Goal: Task Accomplishment & Management: Manage account settings

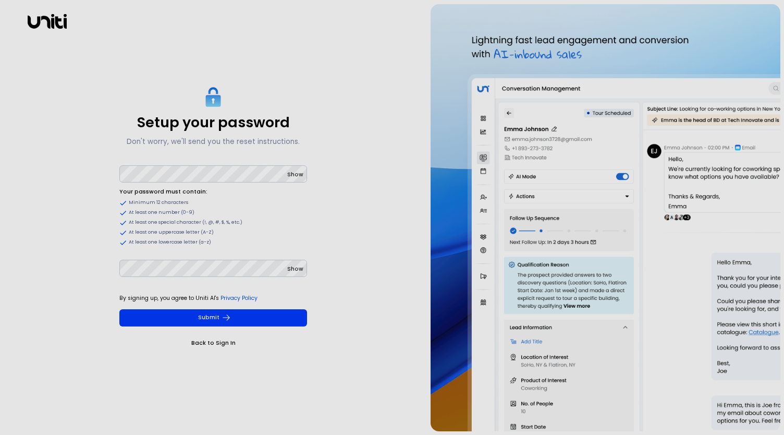
click at [296, 175] on span "Show" at bounding box center [295, 174] width 16 height 8
click at [294, 267] on span "Show" at bounding box center [295, 269] width 16 height 8
click at [222, 316] on icon "submit" at bounding box center [226, 317] width 9 height 9
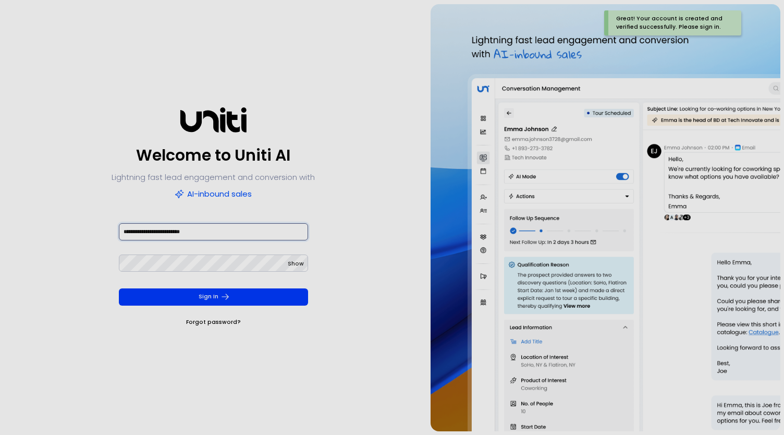
click at [157, 230] on input "**********" at bounding box center [213, 231] width 189 height 17
drag, startPoint x: 158, startPoint y: 230, endPoint x: 117, endPoint y: 232, distance: 41.2
click at [117, 232] on form "**********" at bounding box center [213, 275] width 205 height 106
type input "**********"
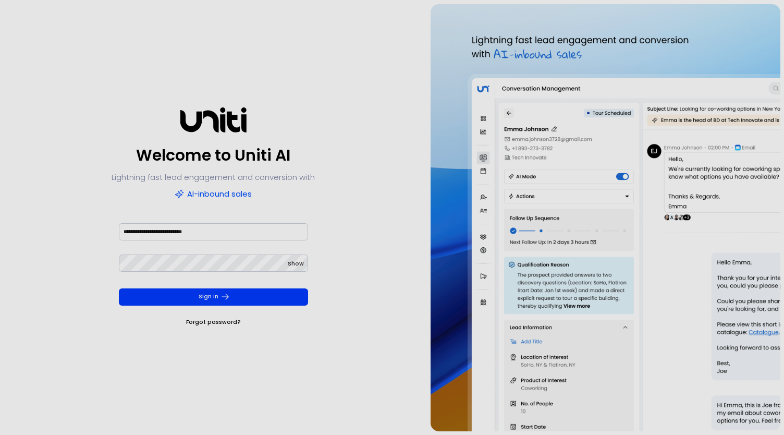
click at [291, 262] on span "Show" at bounding box center [296, 264] width 16 height 8
click at [305, 296] on button "Sign In" at bounding box center [213, 296] width 189 height 17
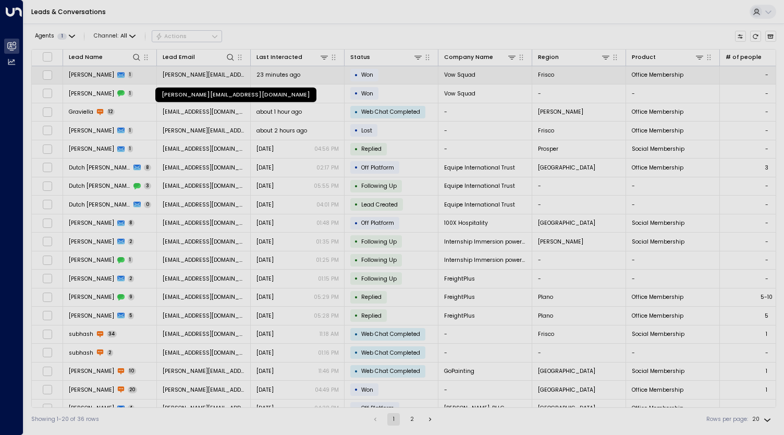
click at [205, 71] on span "[PERSON_NAME][EMAIL_ADDRESS][DOMAIN_NAME]" at bounding box center [204, 75] width 82 height 8
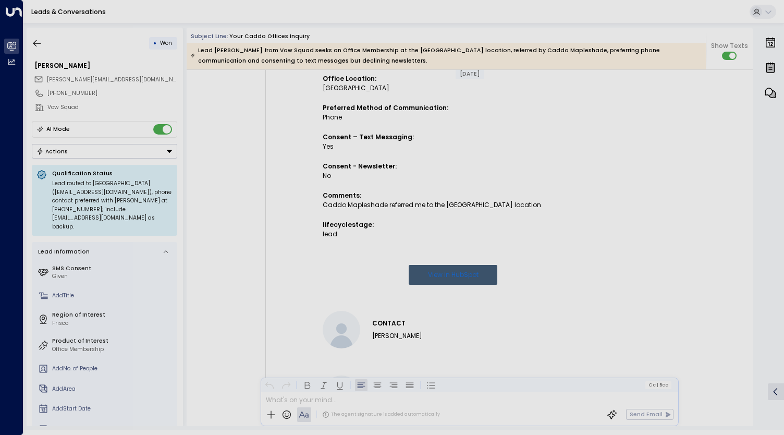
scroll to position [91, 0]
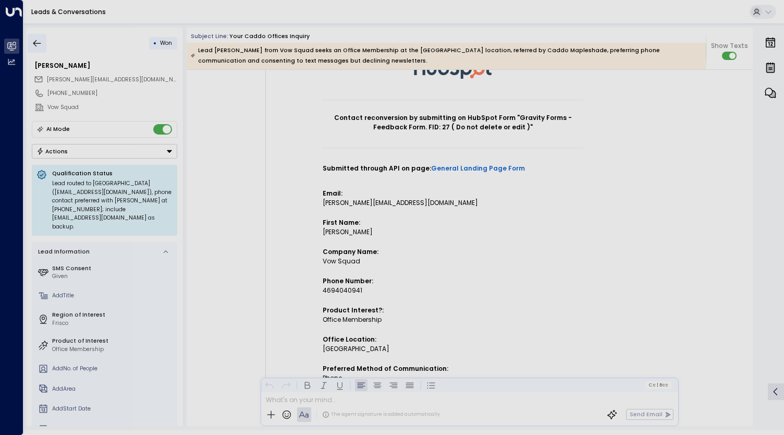
click at [28, 45] on button "button" at bounding box center [37, 43] width 19 height 19
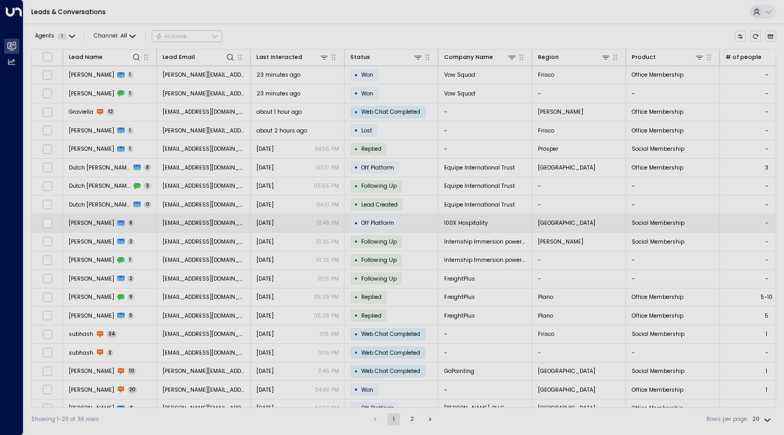
click at [384, 219] on span "Off Platform" at bounding box center [377, 223] width 33 height 8
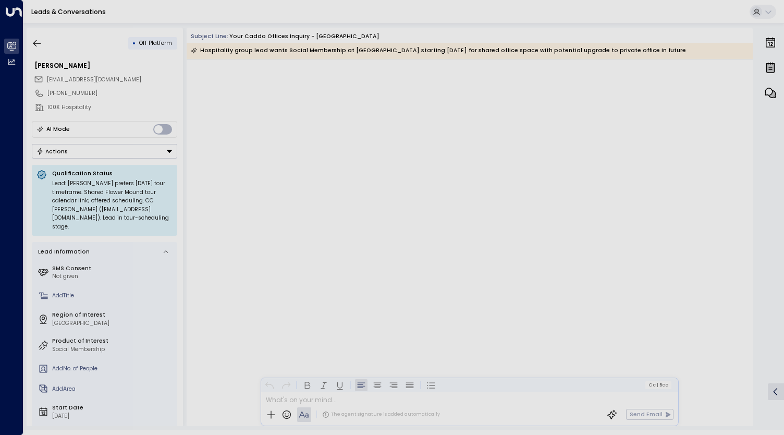
scroll to position [3444, 0]
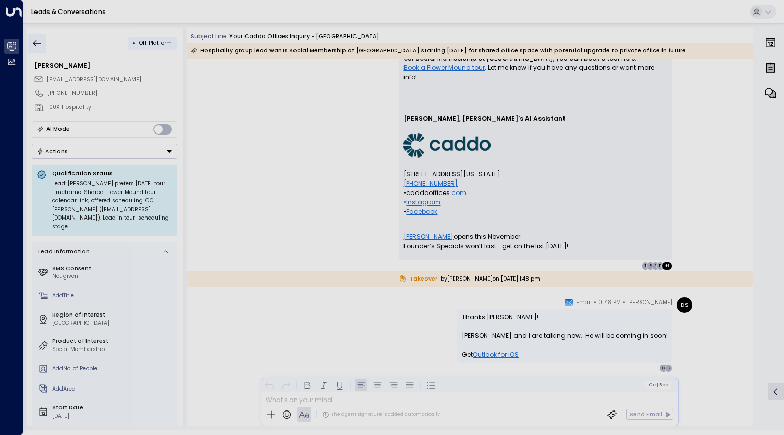
click at [40, 44] on icon "button" at bounding box center [37, 43] width 10 height 10
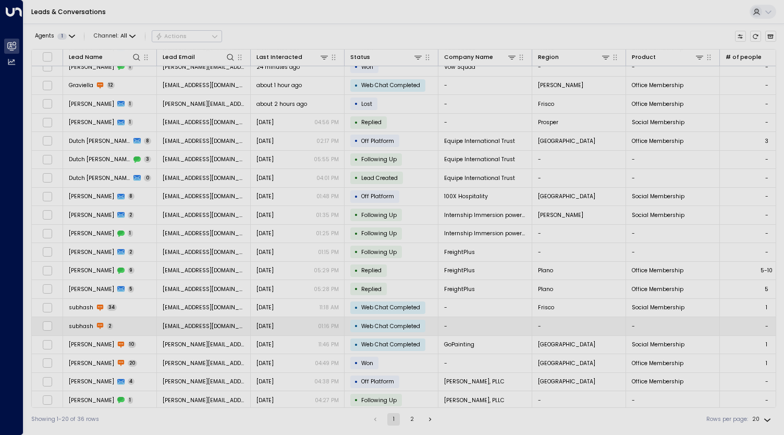
scroll to position [27, 0]
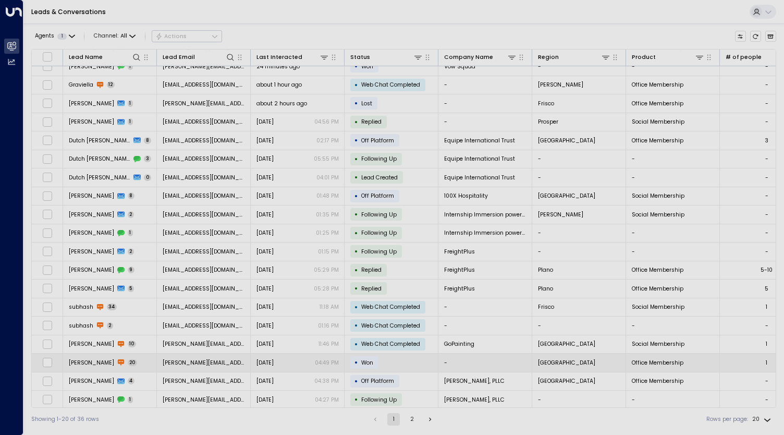
click at [361, 359] on span "Won" at bounding box center [367, 363] width 12 height 8
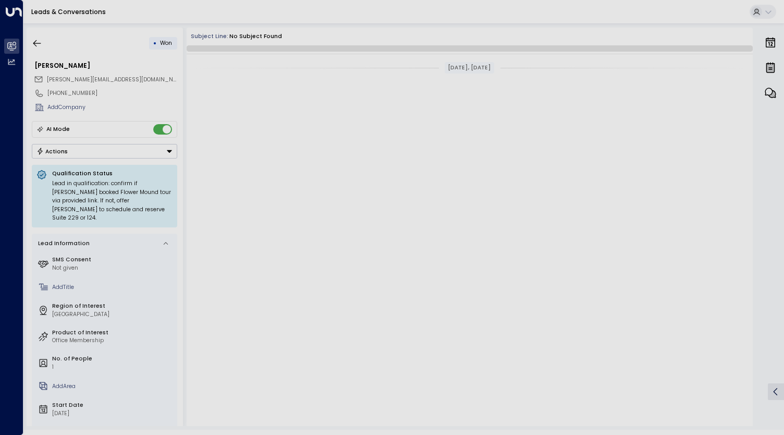
scroll to position [1823, 0]
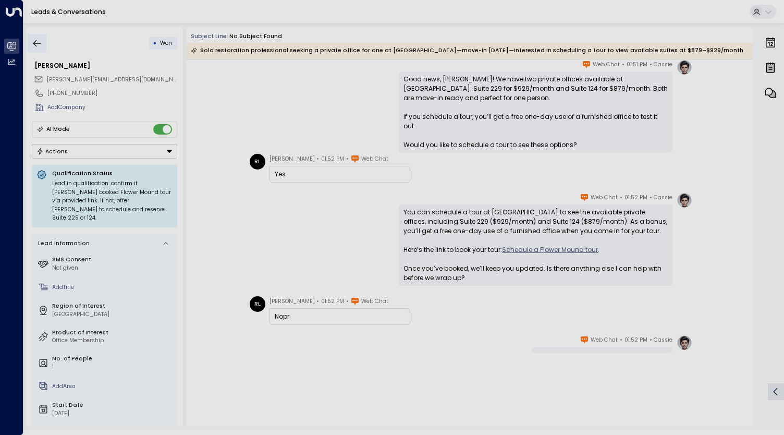
click at [33, 43] on icon "button" at bounding box center [37, 43] width 8 height 7
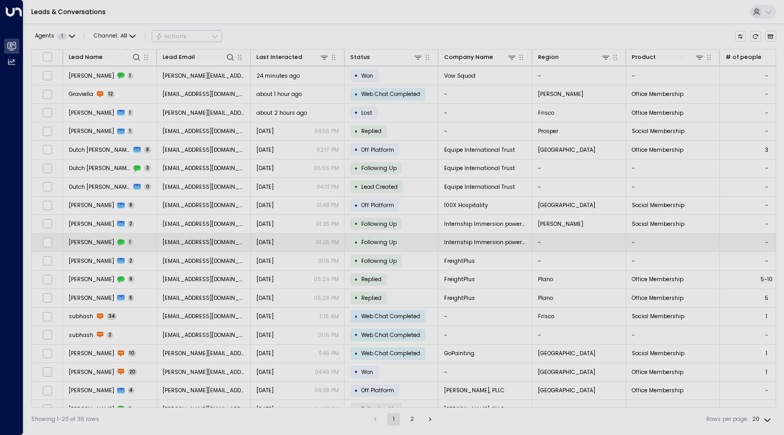
scroll to position [27, 0]
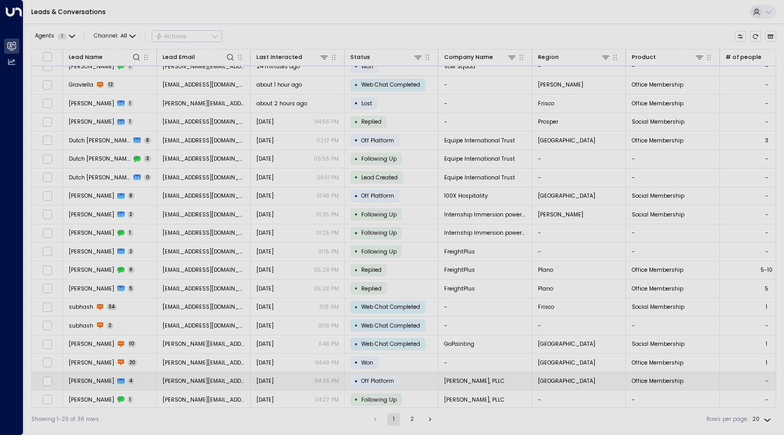
click at [373, 377] on span "Off Platform" at bounding box center [377, 381] width 33 height 8
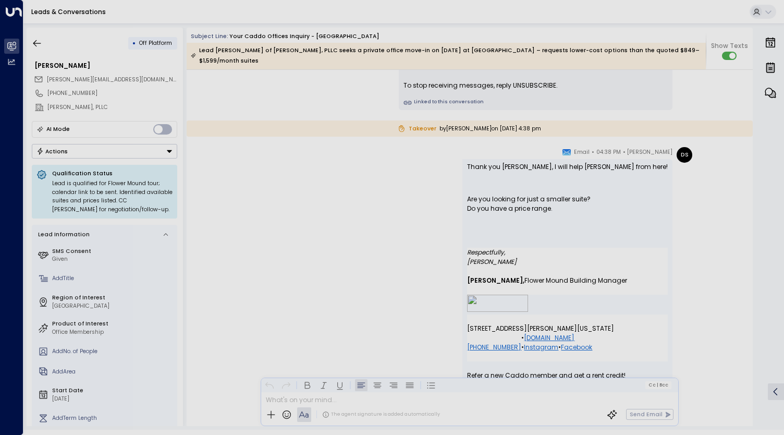
scroll to position [1910, 0]
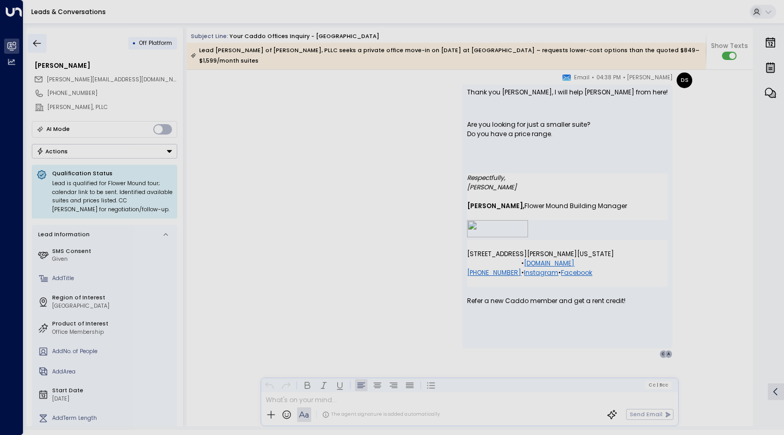
click at [42, 41] on icon "button" at bounding box center [37, 43] width 10 height 10
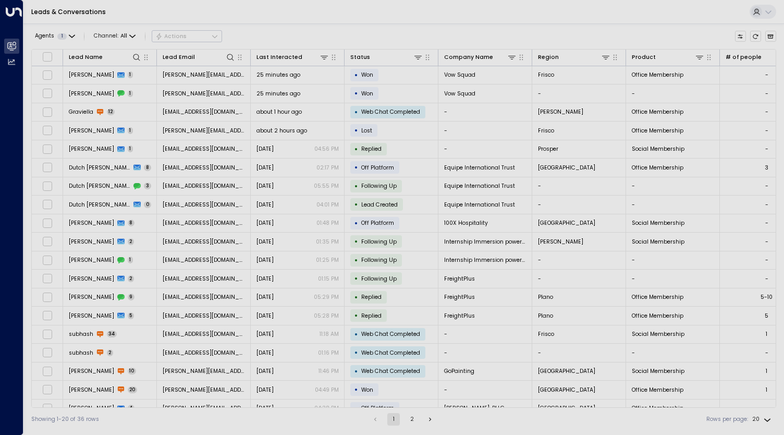
drag, startPoint x: 674, startPoint y: 1, endPoint x: 530, endPoint y: 15, distance: 144.5
click at [530, 15] on div "Leads & Conversations" at bounding box center [403, 12] width 760 height 24
click at [126, 38] on span "All" at bounding box center [123, 36] width 7 height 6
click at [128, 69] on p "SMS" at bounding box center [118, 70] width 33 height 8
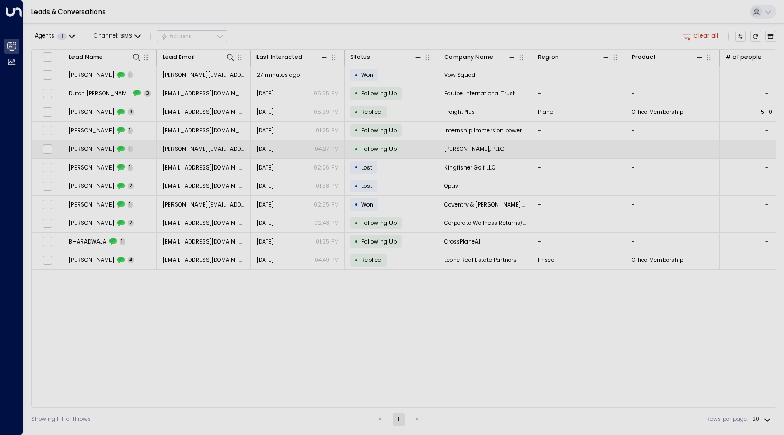
click at [128, 145] on span "1" at bounding box center [131, 148] width 6 height 7
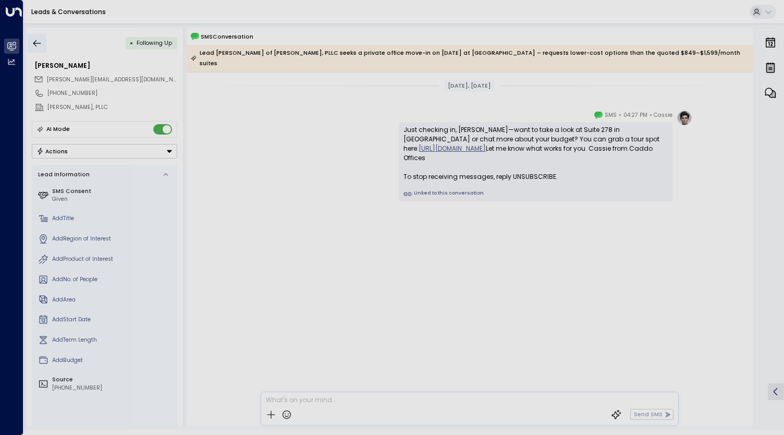
click at [41, 46] on icon "button" at bounding box center [37, 43] width 10 height 10
